Goal: Book appointment/travel/reservation

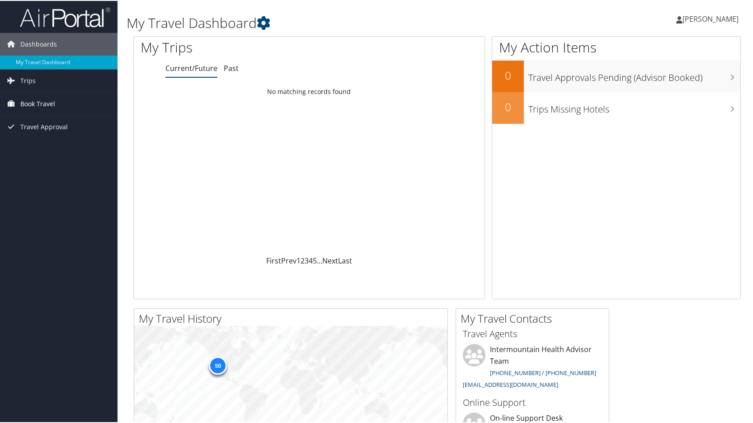
click at [33, 102] on span "Book Travel" at bounding box center [37, 103] width 35 height 23
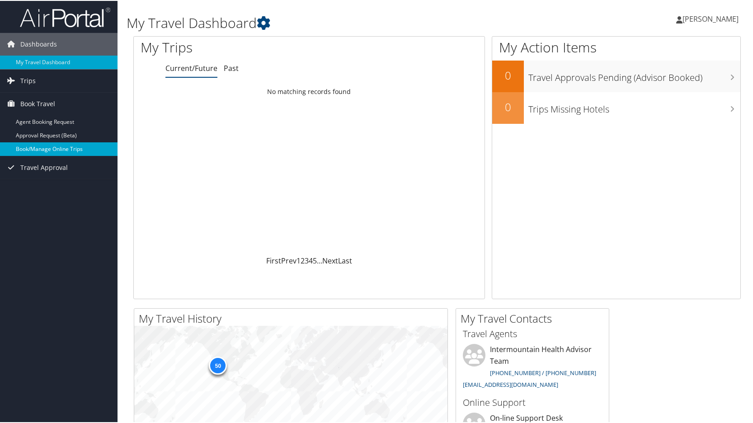
click at [33, 149] on link "Book/Manage Online Trips" at bounding box center [58, 148] width 117 height 14
